Goal: Task Accomplishment & Management: Complete application form

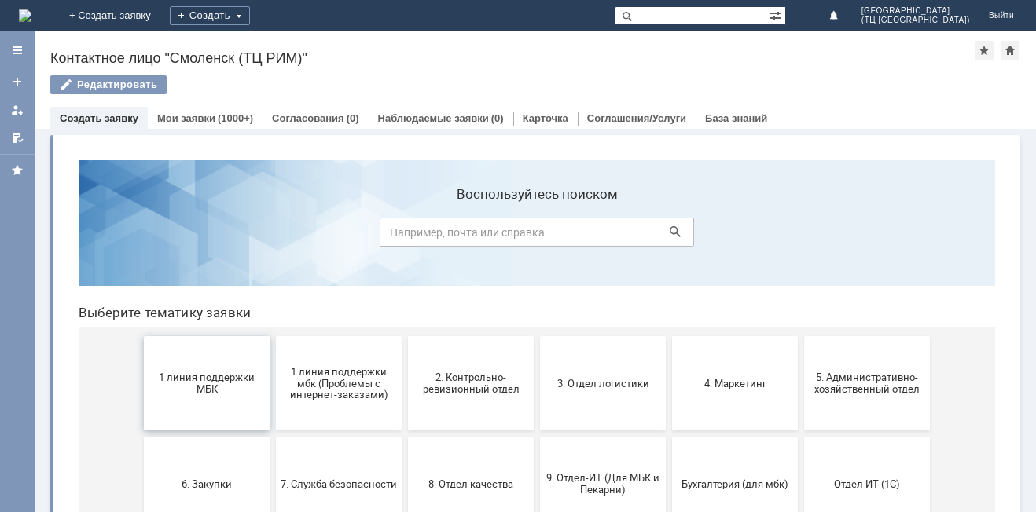
click at [200, 411] on button "1 линия поддержки МБК" at bounding box center [207, 383] width 126 height 94
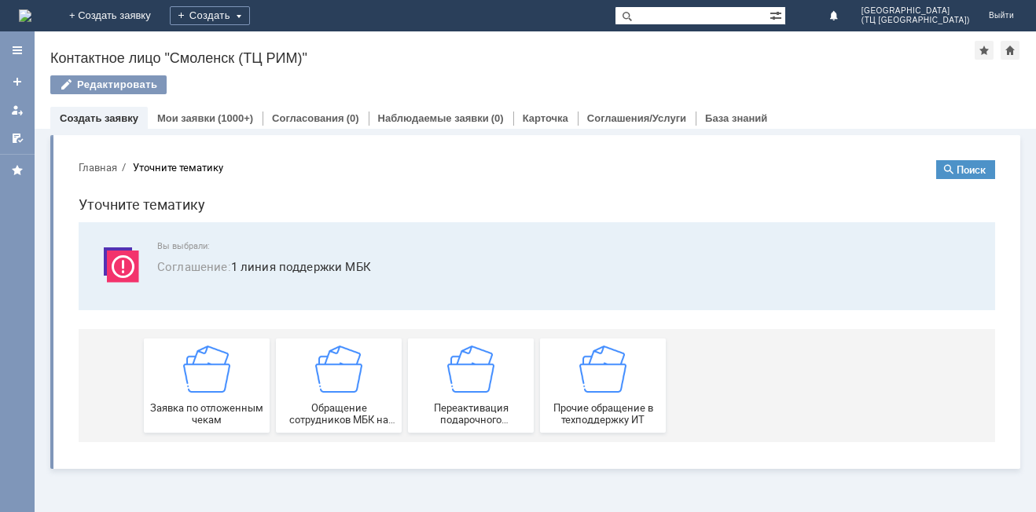
click at [200, 411] on span "Заявка по отложенным чекам" at bounding box center [207, 414] width 116 height 24
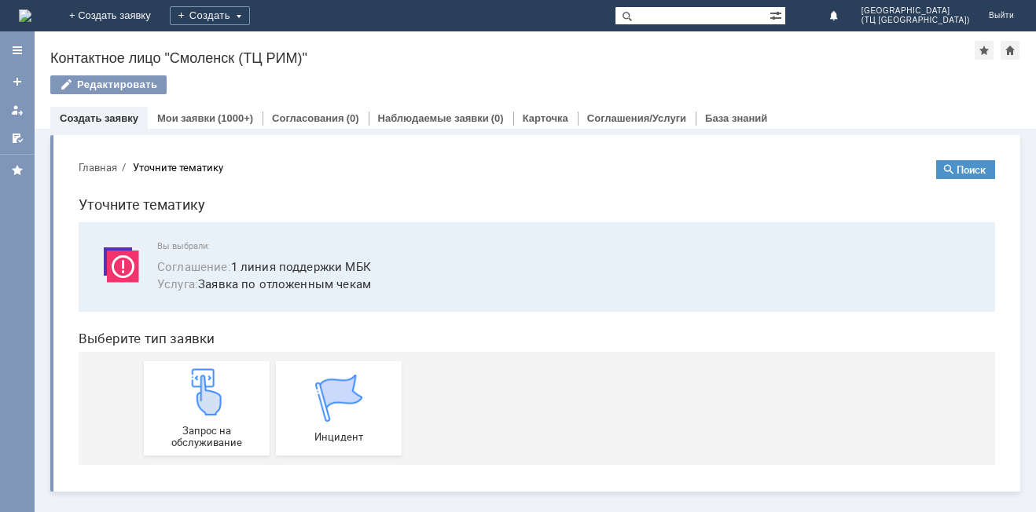
click at [200, 411] on img at bounding box center [206, 392] width 47 height 47
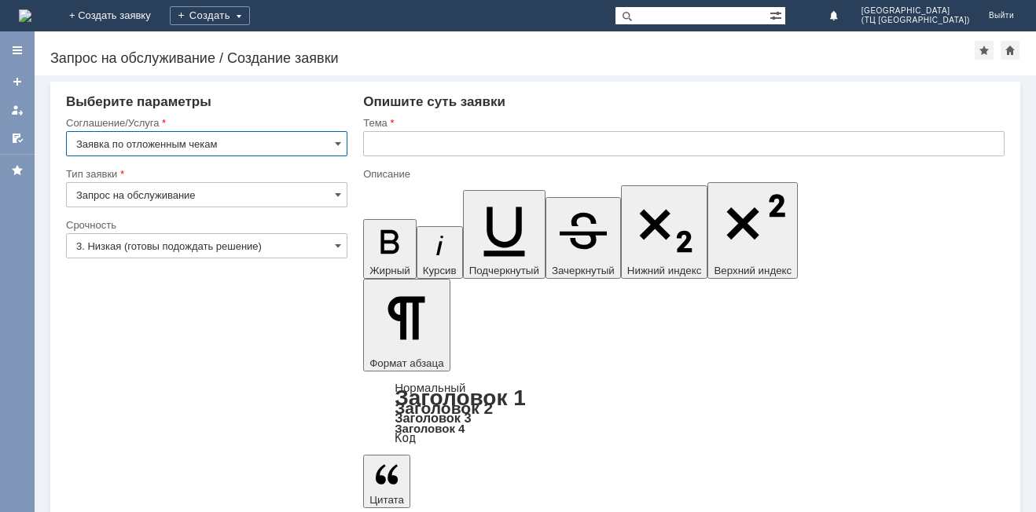
click at [396, 138] on input "text" at bounding box center [683, 143] width 641 height 25
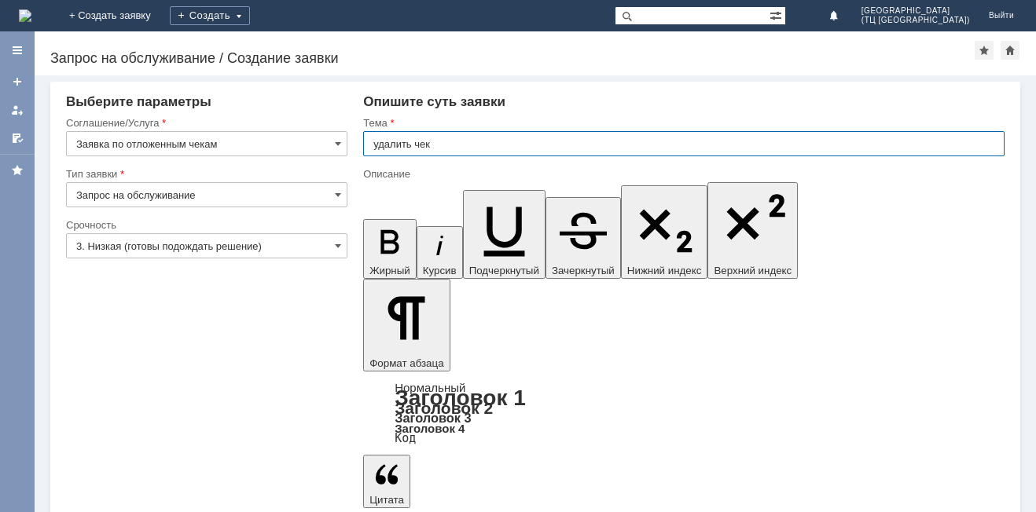
type input "удалить чек"
drag, startPoint x: 377, startPoint y: 4203, endPoint x: 530, endPoint y: 4178, distance: 154.4
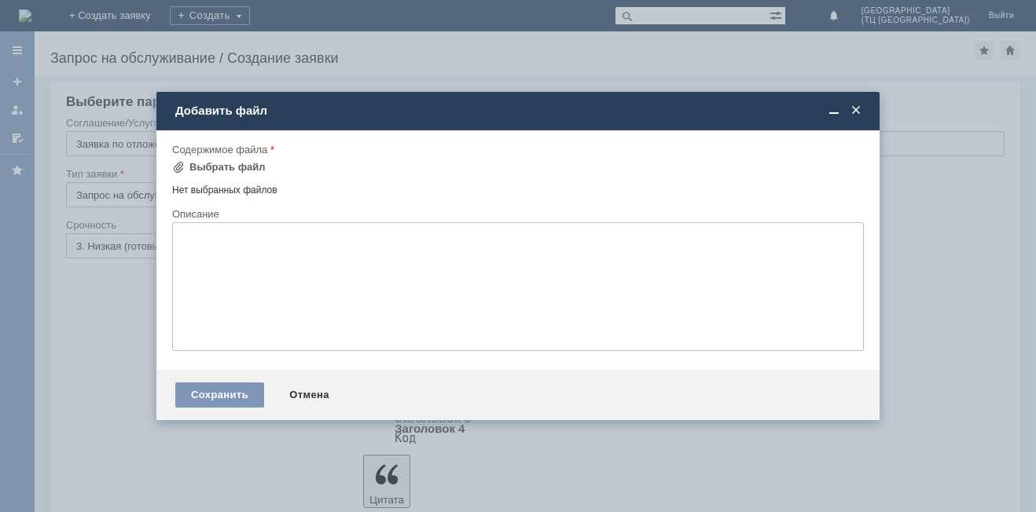
click at [218, 148] on div "Содержимое файла" at bounding box center [516, 150] width 688 height 10
click at [218, 147] on div "Содержимое файла" at bounding box center [516, 150] width 688 height 10
drag, startPoint x: 108, startPoint y: 293, endPoint x: 149, endPoint y: 263, distance: 50.6
click at [116, 290] on div at bounding box center [518, 256] width 1036 height 512
click at [405, 69] on div at bounding box center [518, 256] width 1036 height 512
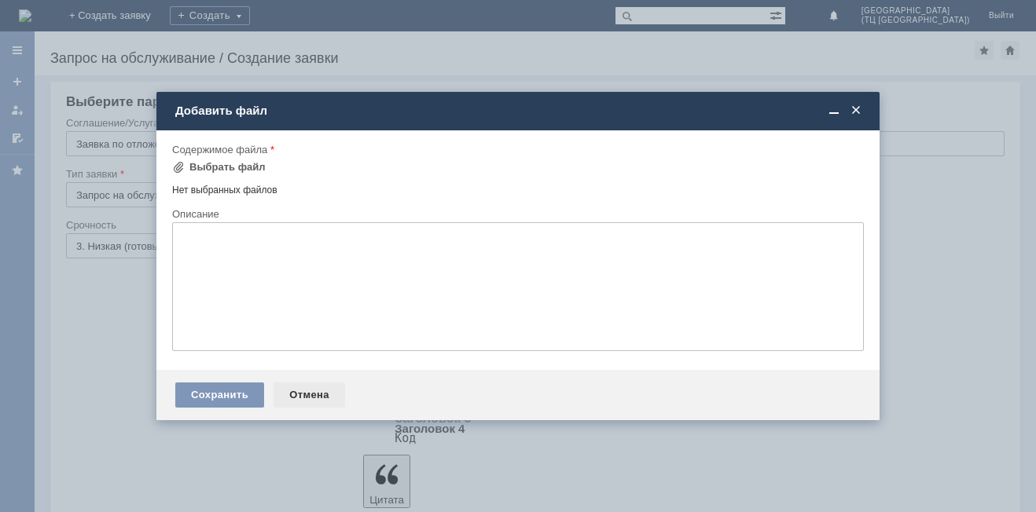
click at [309, 398] on div "Отмена" at bounding box center [309, 395] width 72 height 25
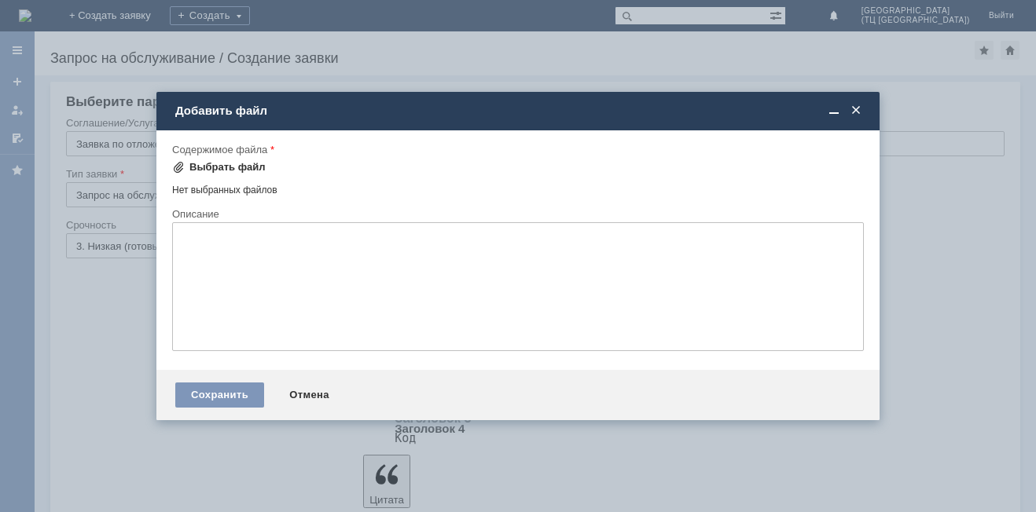
click at [211, 163] on div "Выбрать файл" at bounding box center [227, 167] width 76 height 13
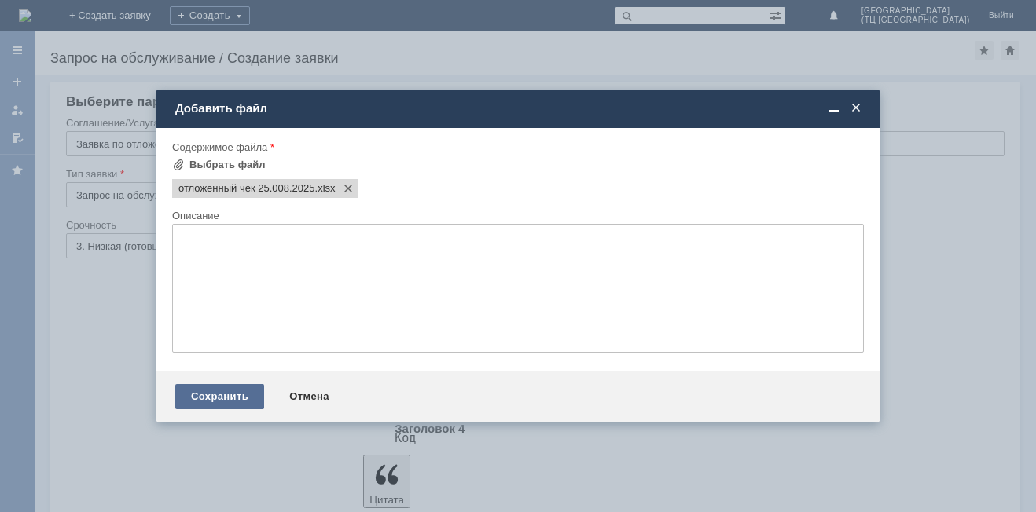
click at [210, 387] on div "Сохранить" at bounding box center [219, 396] width 89 height 25
